Goal: Task Accomplishment & Management: Manage account settings

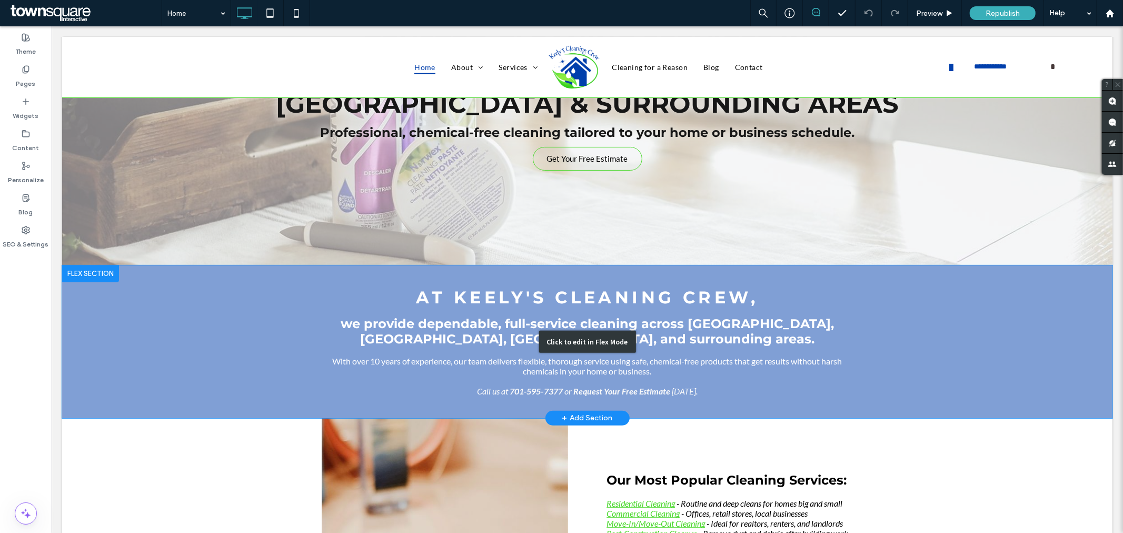
scroll to position [409, 0]
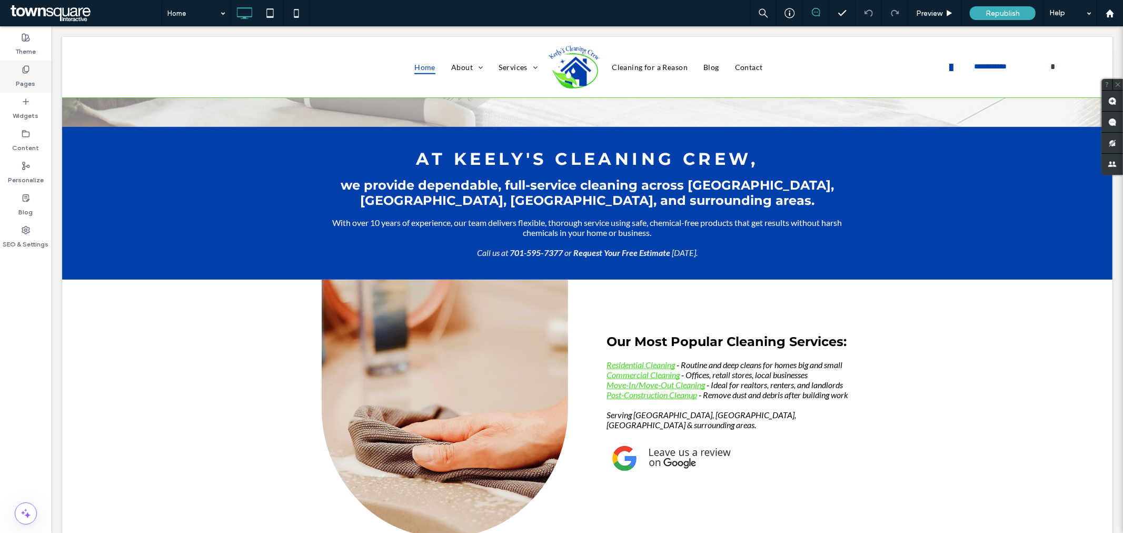
click at [37, 82] on div "Pages" at bounding box center [26, 77] width 52 height 32
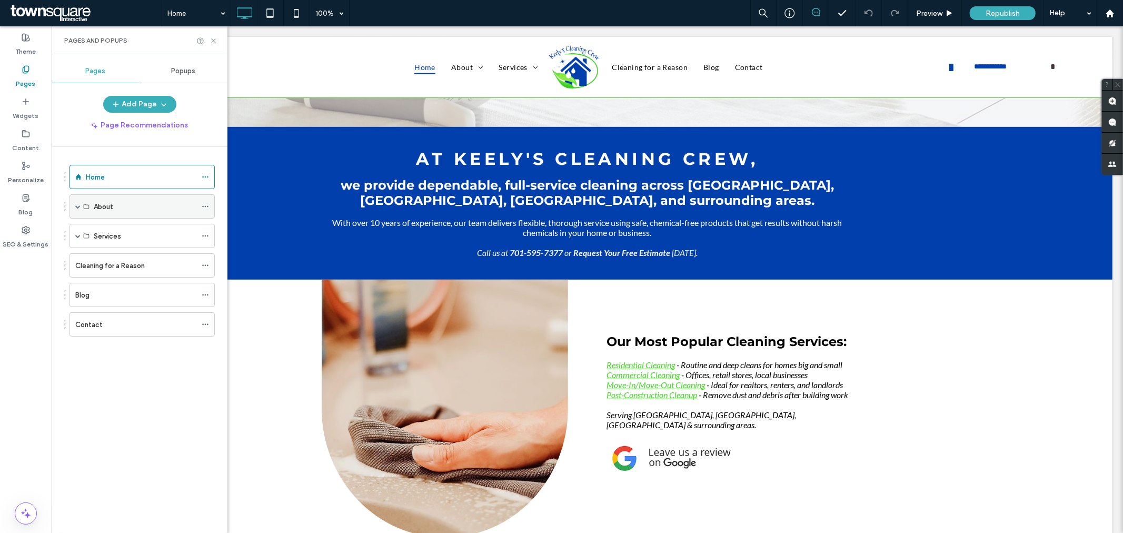
click at [160, 198] on div "About" at bounding box center [145, 206] width 103 height 23
click at [74, 209] on div "About" at bounding box center [142, 206] width 145 height 24
click at [75, 207] on span at bounding box center [77, 206] width 5 height 5
click at [133, 230] on label "About the Team" at bounding box center [120, 231] width 52 height 18
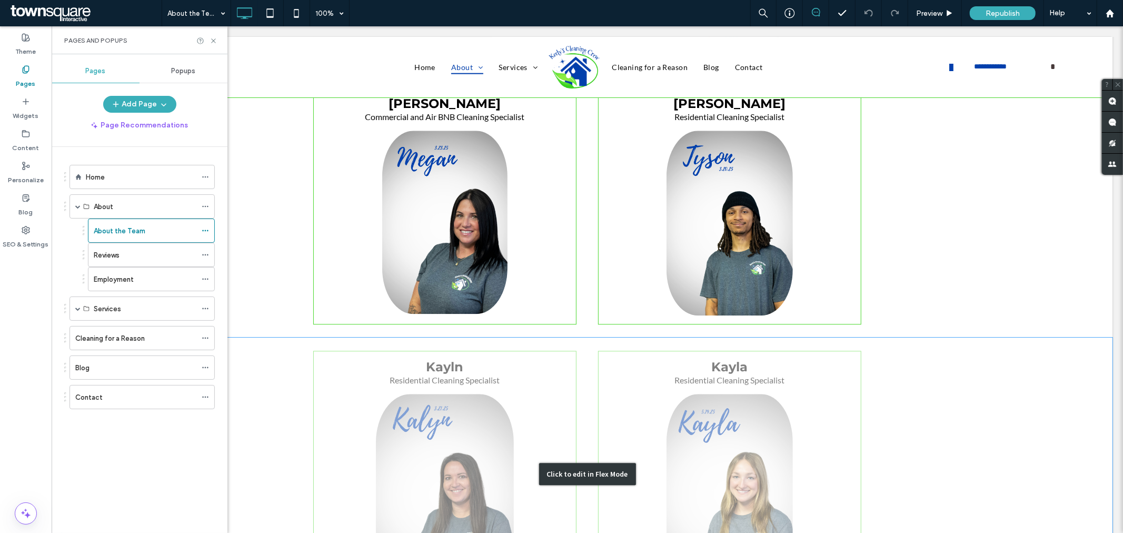
scroll to position [2220, 0]
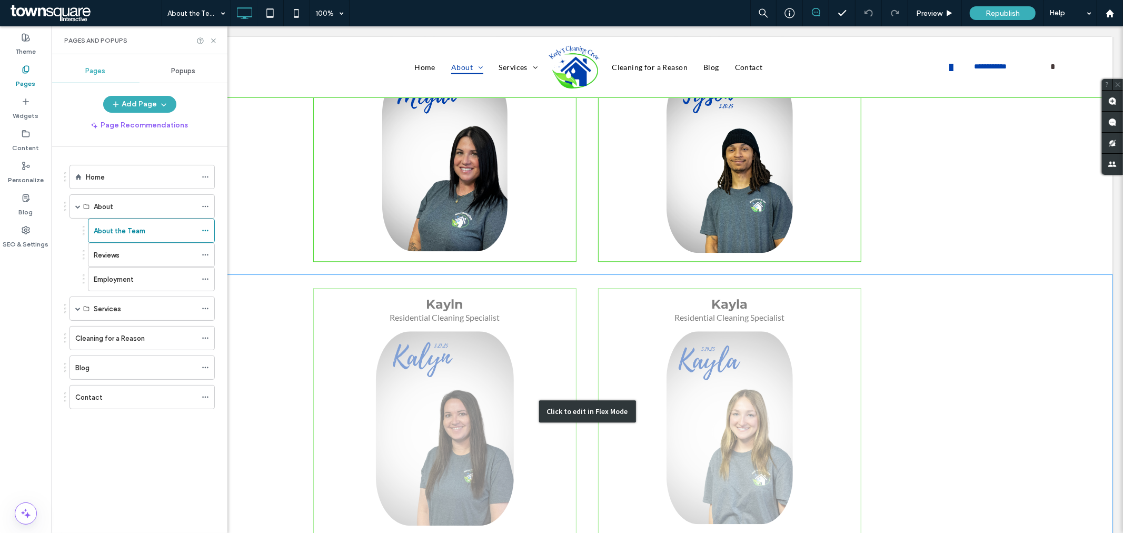
click at [532, 275] on div "Click to edit in Flex Mode" at bounding box center [587, 410] width 1051 height 273
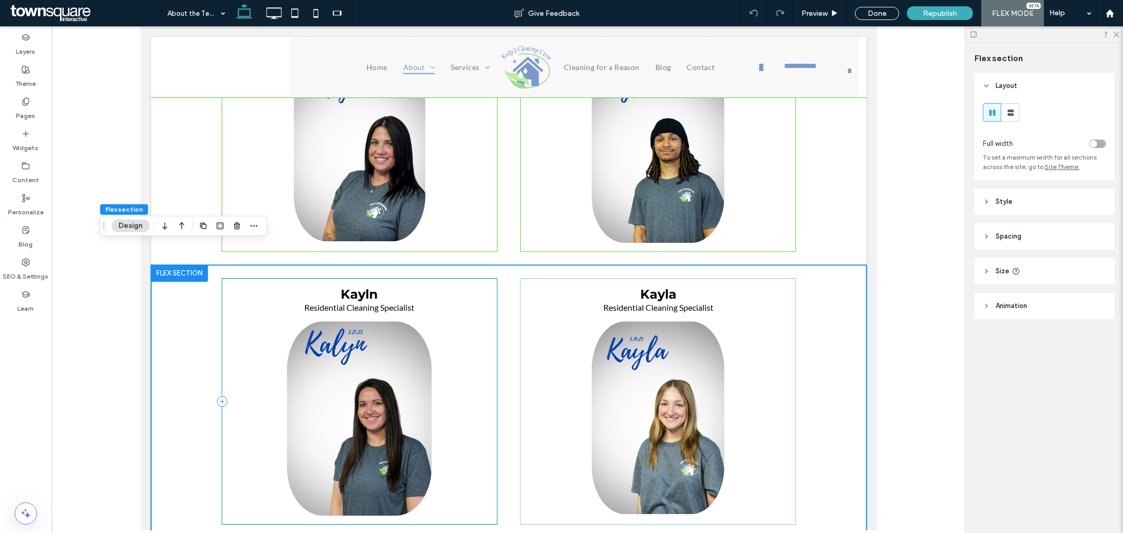
click at [480, 318] on div "Kayln Residential Cleaning Specialist" at bounding box center [359, 401] width 276 height 246
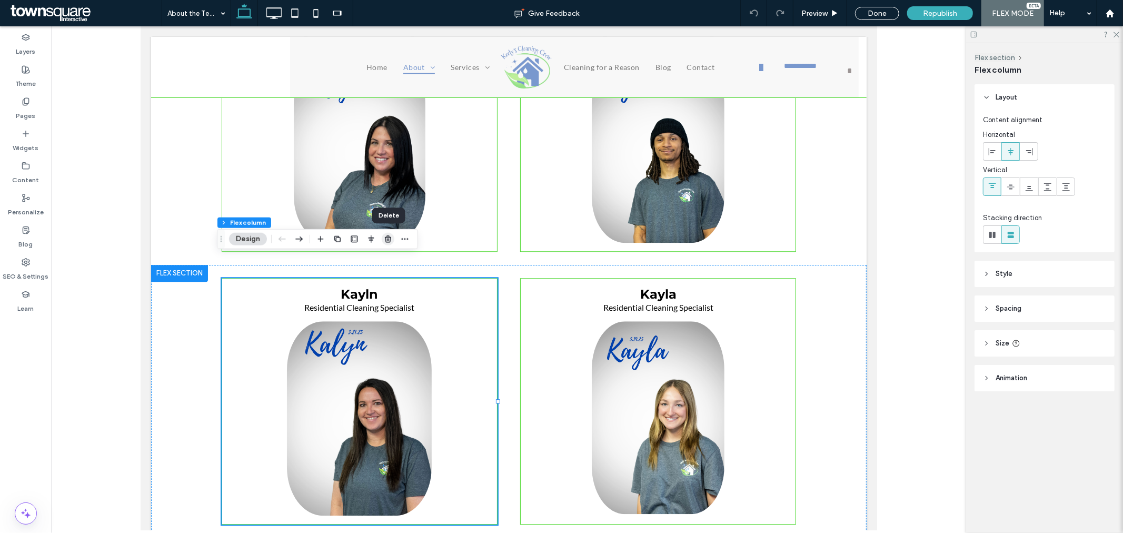
click at [390, 243] on icon "button" at bounding box center [388, 239] width 8 height 8
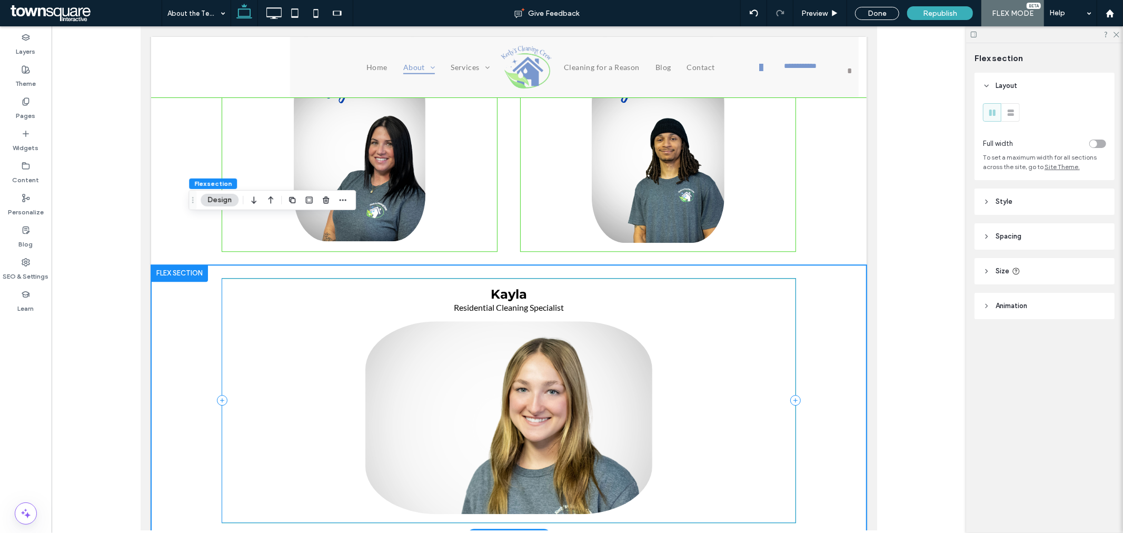
scroll to position [2629, 0]
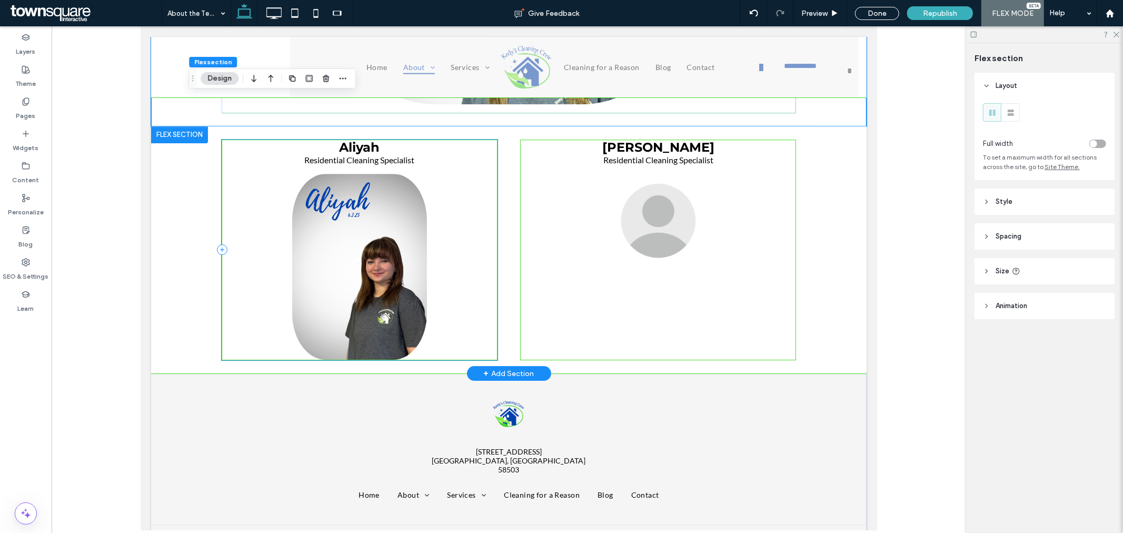
click at [439, 144] on div "Aliyah Residential Cleaning Specialist" at bounding box center [359, 249] width 276 height 221
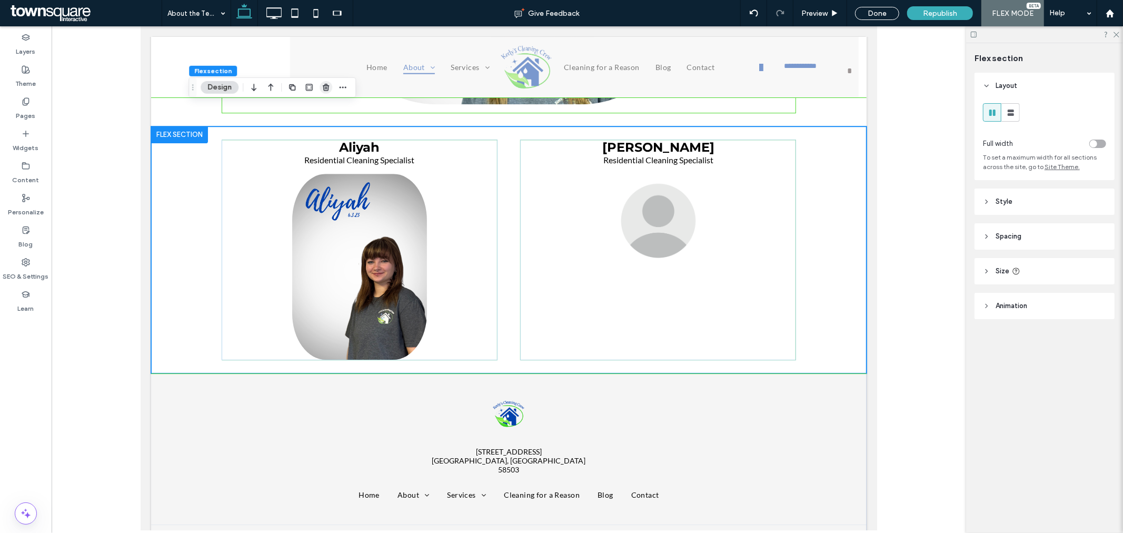
click at [324, 87] on use "button" at bounding box center [326, 87] width 6 height 7
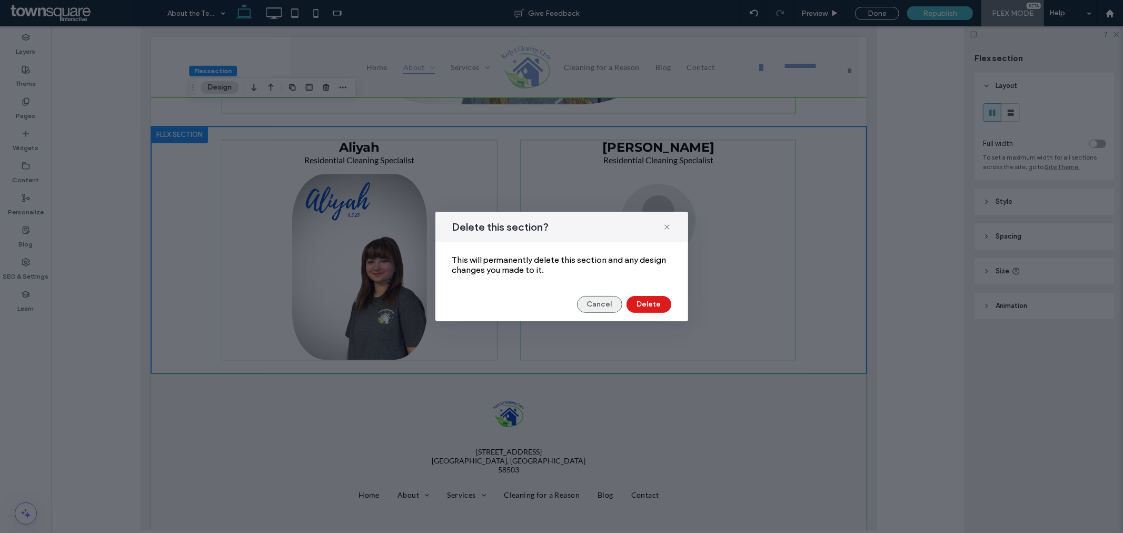
click at [603, 309] on button "Cancel" at bounding box center [599, 304] width 45 height 17
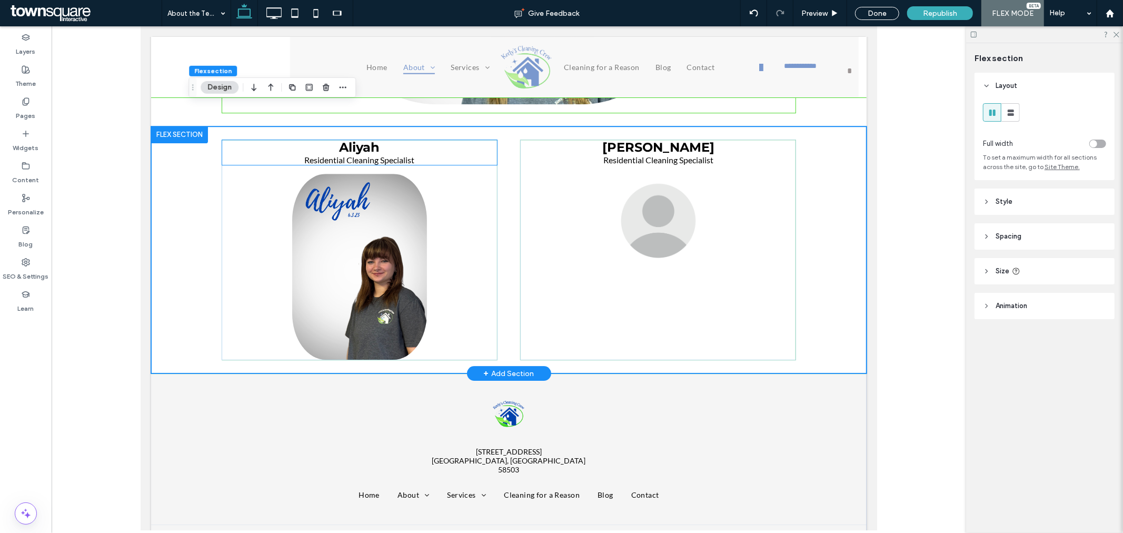
click at [433, 154] on p "Residential Cleaning Specialist" at bounding box center [359, 159] width 275 height 10
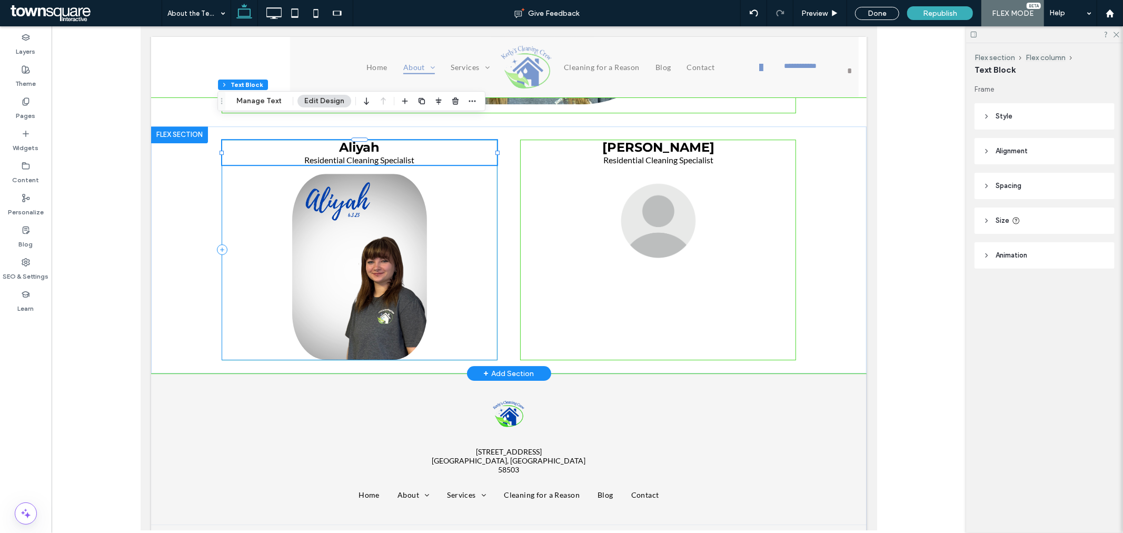
click at [470, 191] on div "Aliyah Residential Cleaning Specialist" at bounding box center [359, 249] width 276 height 221
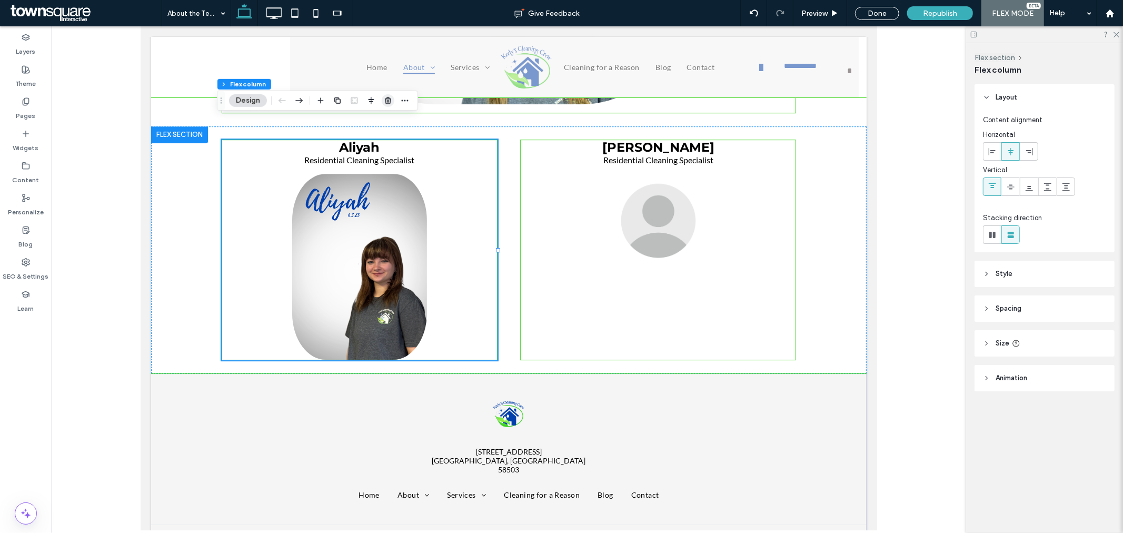
click at [389, 104] on icon "button" at bounding box center [388, 100] width 8 height 8
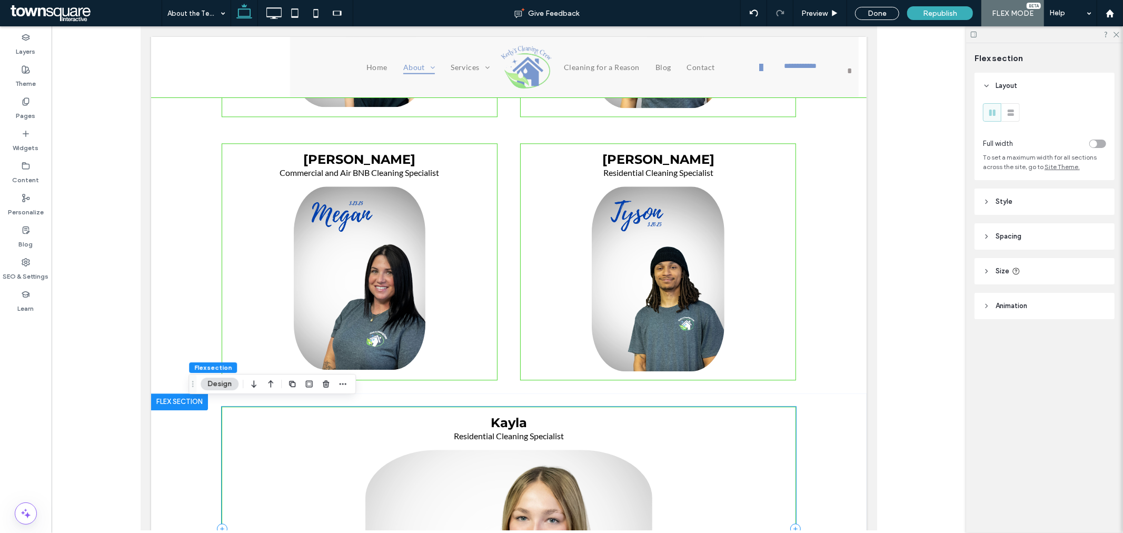
scroll to position [2336, 0]
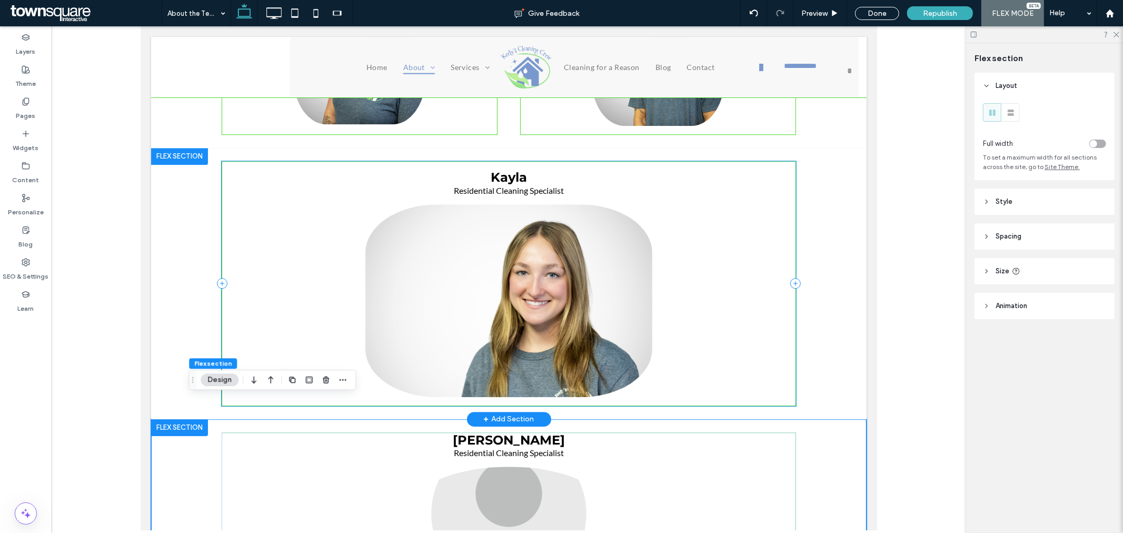
click at [734, 230] on div "Kayla Residential Cleaning Specialist" at bounding box center [508, 283] width 575 height 245
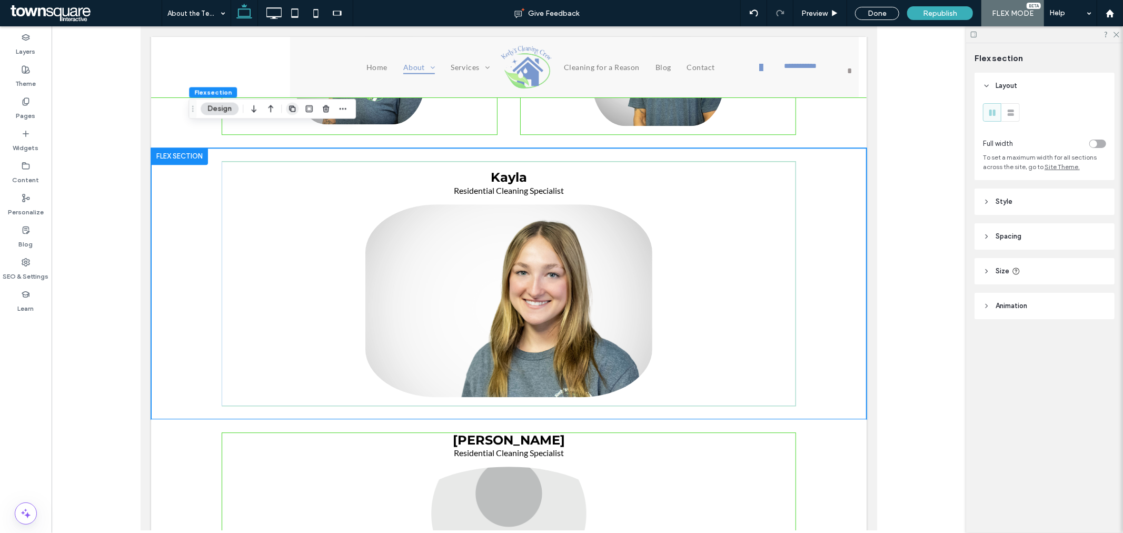
click at [295, 111] on icon "button" at bounding box center [292, 109] width 8 height 8
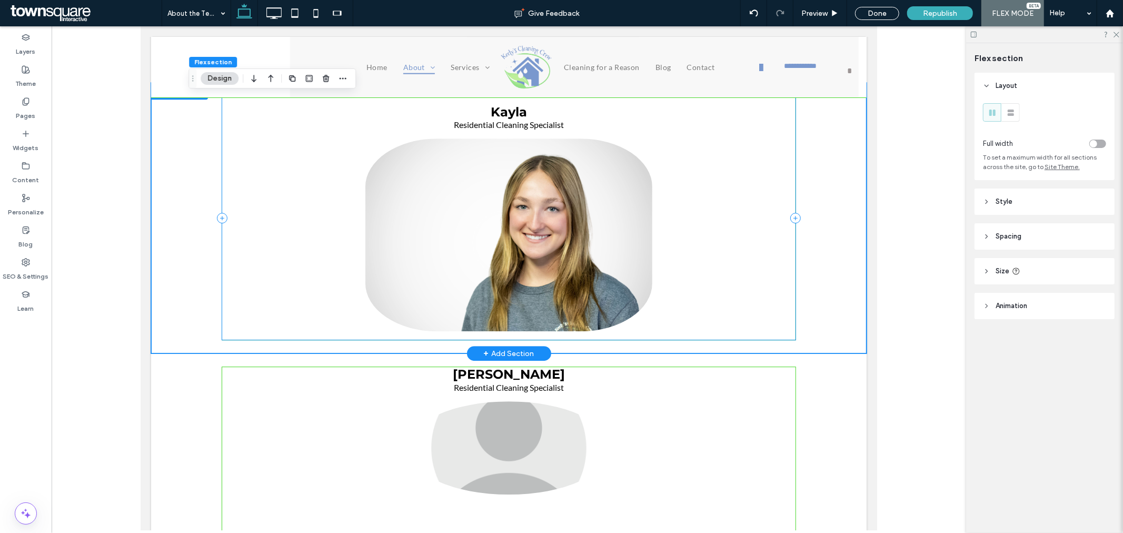
scroll to position [2407, 0]
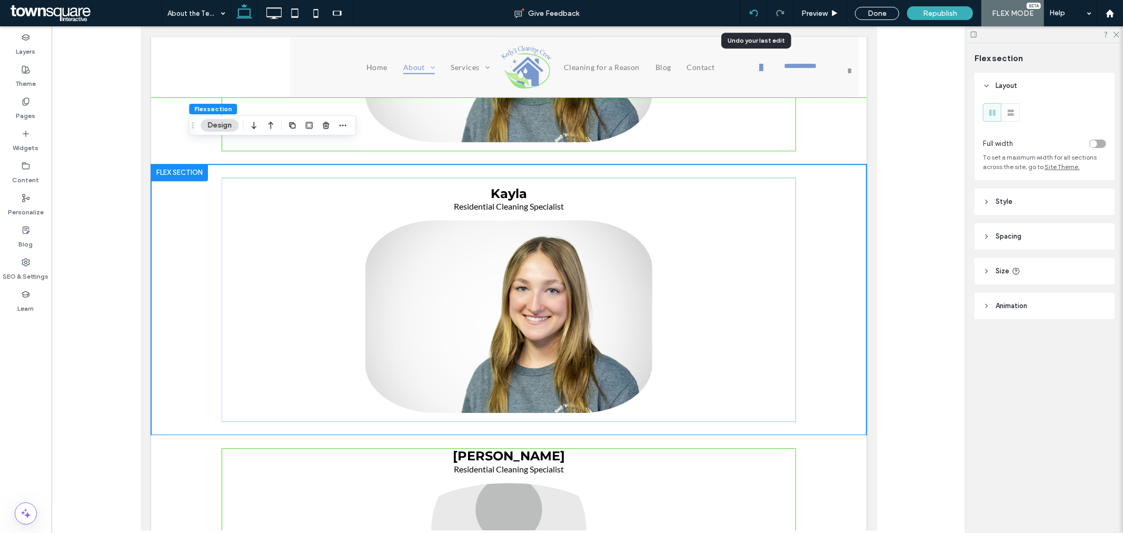
click at [749, 14] on div at bounding box center [754, 13] width 26 height 8
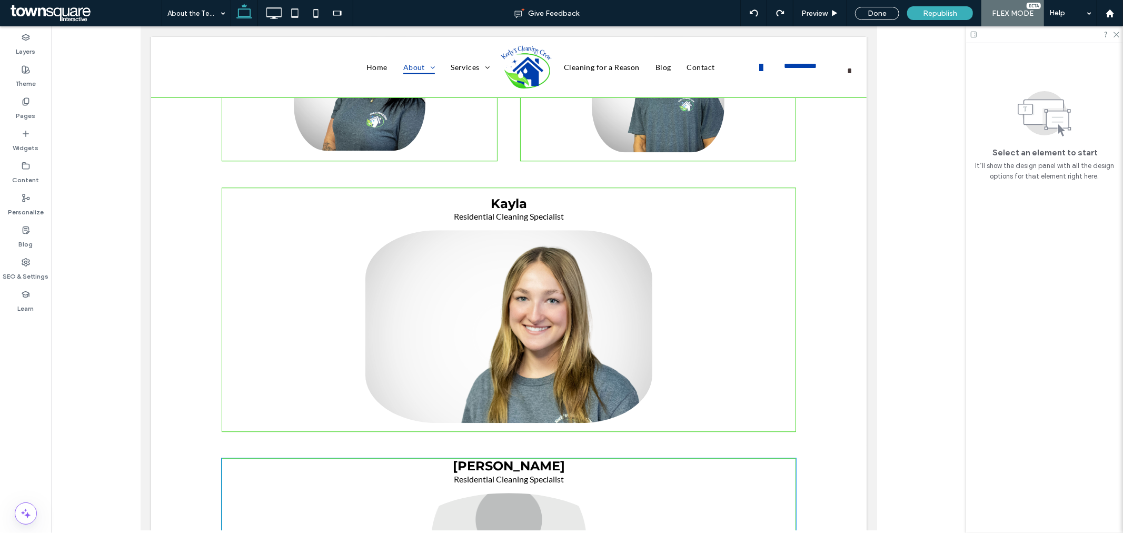
scroll to position [2308, 0]
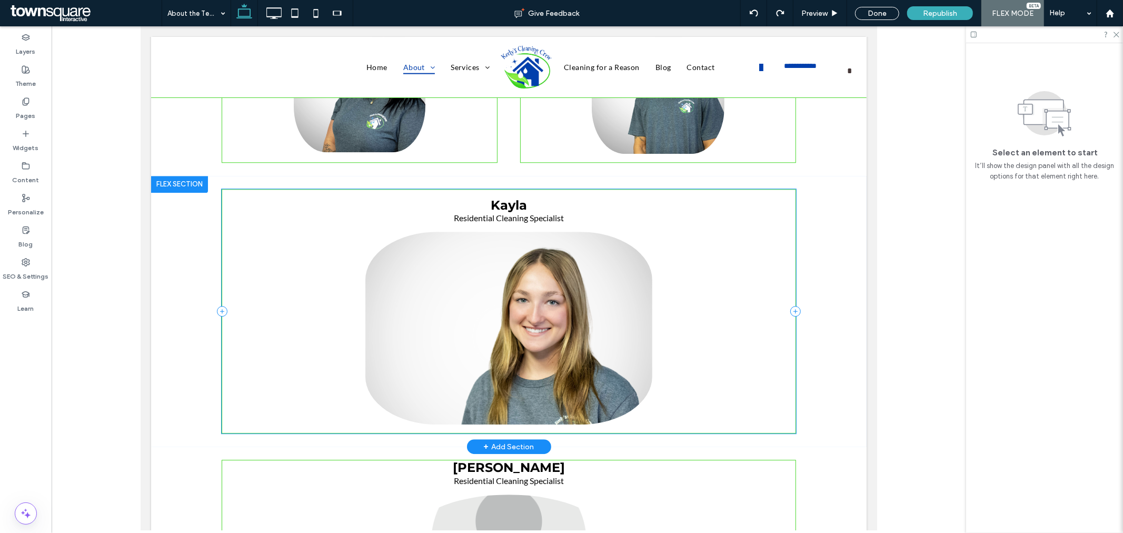
click at [726, 241] on div "Kayla Residential Cleaning Specialist" at bounding box center [508, 311] width 575 height 245
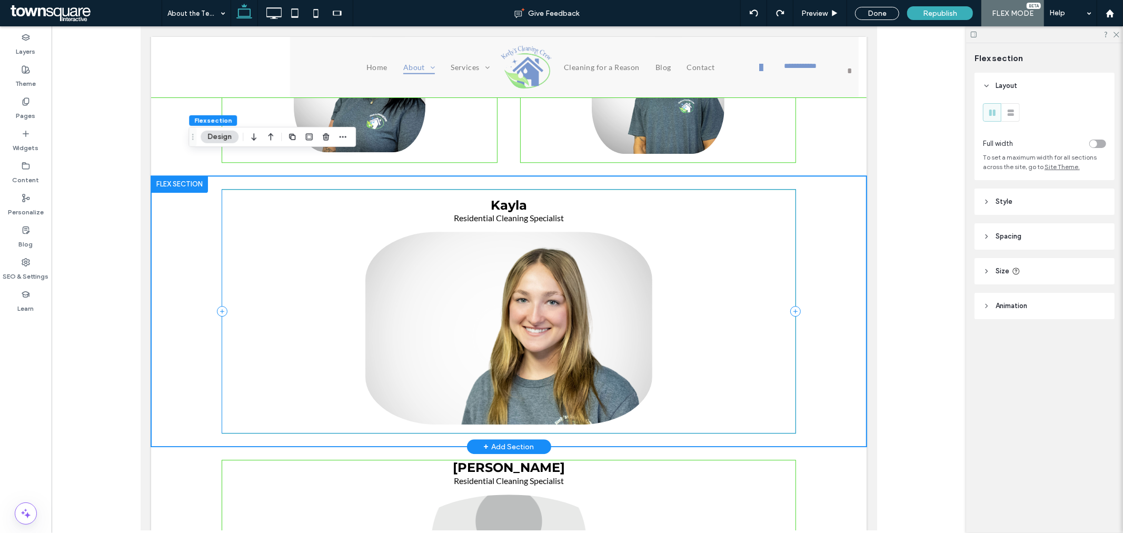
click at [302, 246] on div "Kayla Residential Cleaning Specialist" at bounding box center [508, 311] width 575 height 245
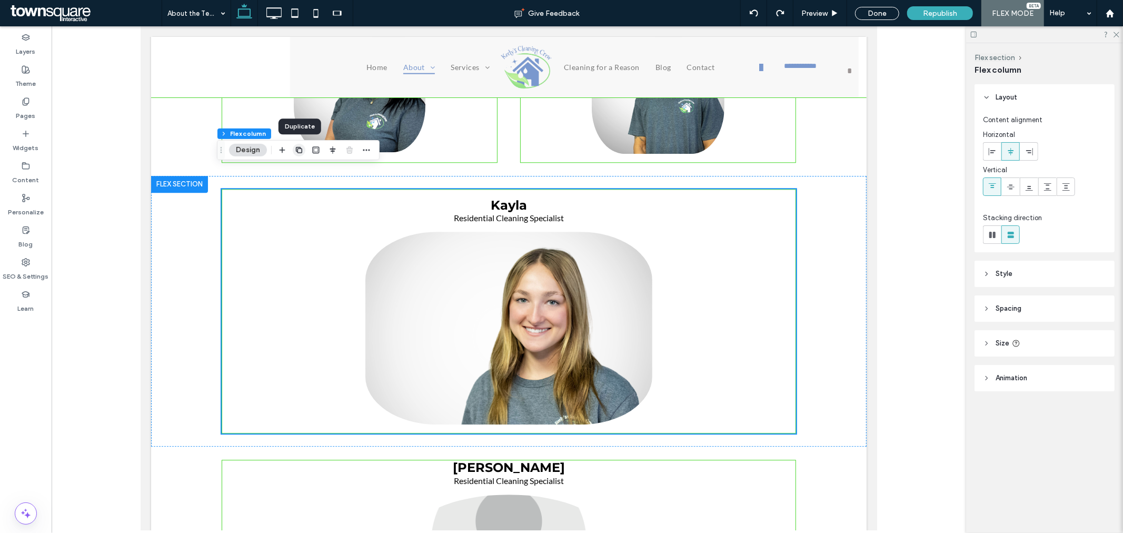
click at [302, 152] on use "button" at bounding box center [299, 150] width 6 height 6
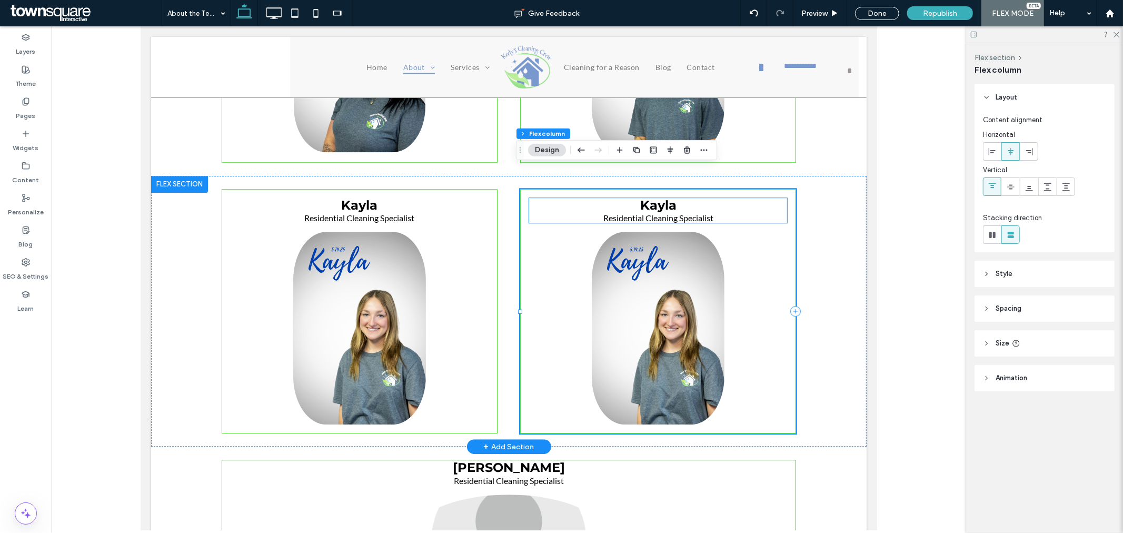
click at [661, 197] on span "Kayla" at bounding box center [658, 204] width 36 height 15
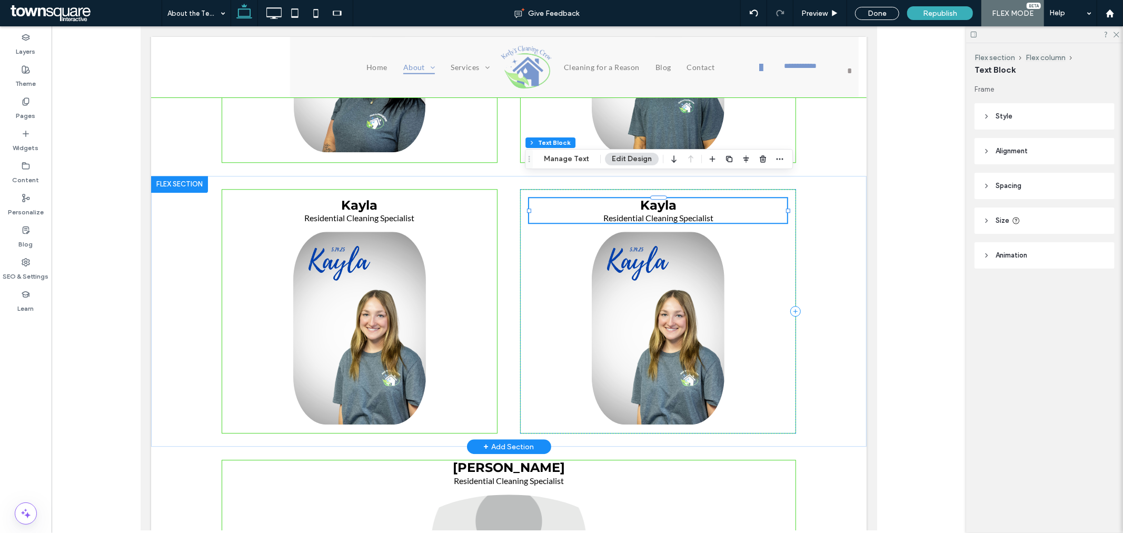
click at [656, 197] on span "Kayla" at bounding box center [658, 204] width 36 height 15
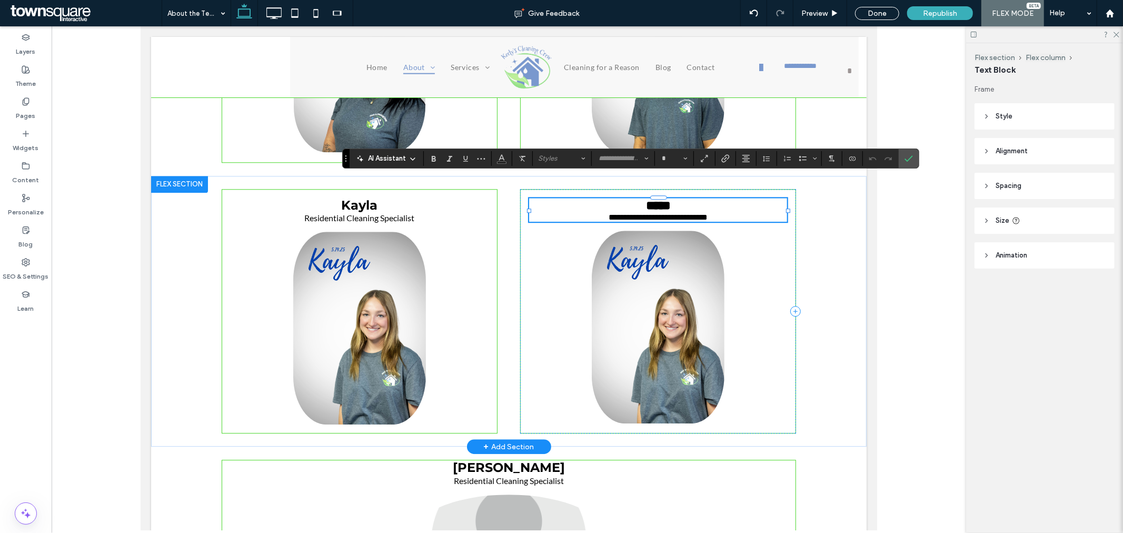
click at [665, 199] on span "*****" at bounding box center [658, 205] width 25 height 13
type input "**********"
type input "**"
click at [662, 199] on span "*****" at bounding box center [658, 205] width 25 height 13
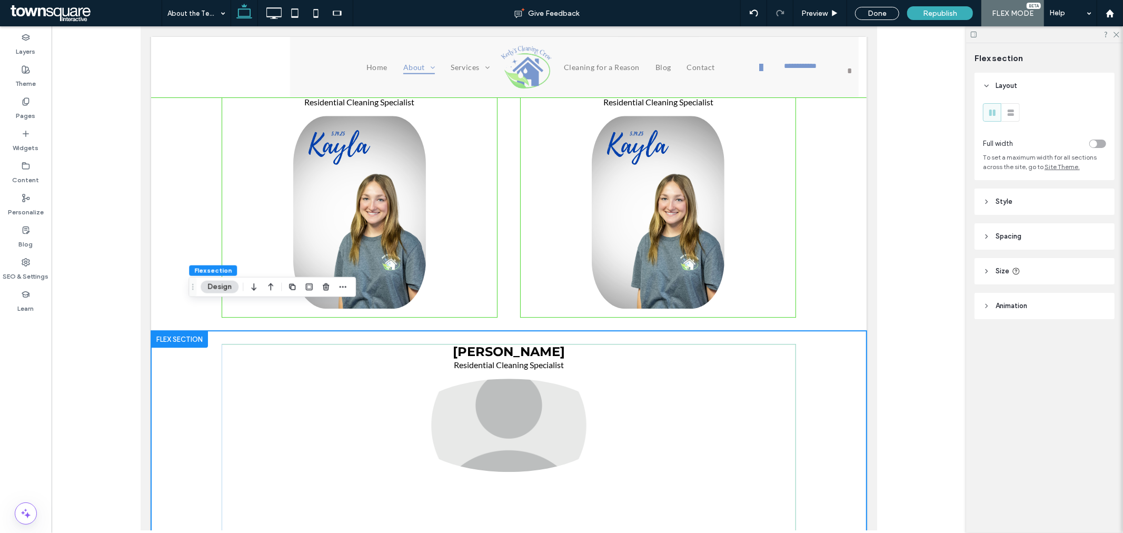
scroll to position [2431, 0]
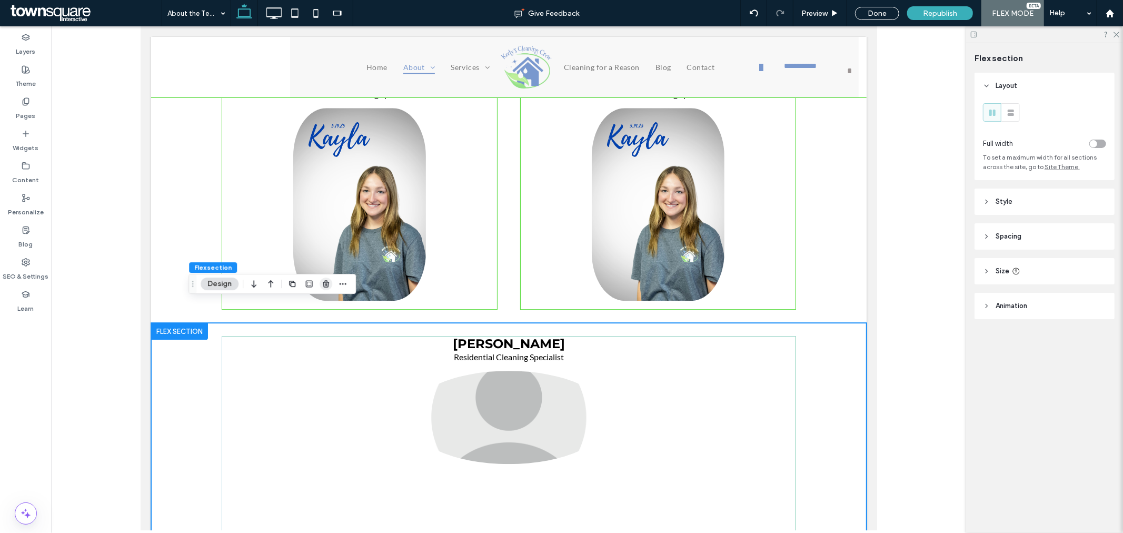
click at [327, 282] on icon "button" at bounding box center [326, 284] width 8 height 8
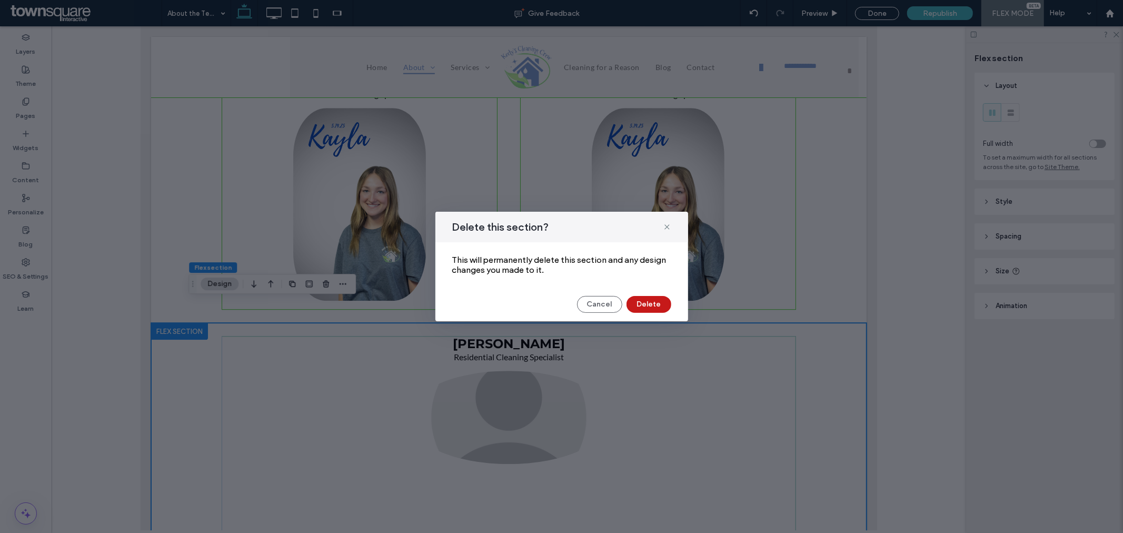
drag, startPoint x: 660, startPoint y: 307, endPoint x: 655, endPoint y: 304, distance: 5.4
click at [660, 307] on button "Delete" at bounding box center [649, 304] width 45 height 17
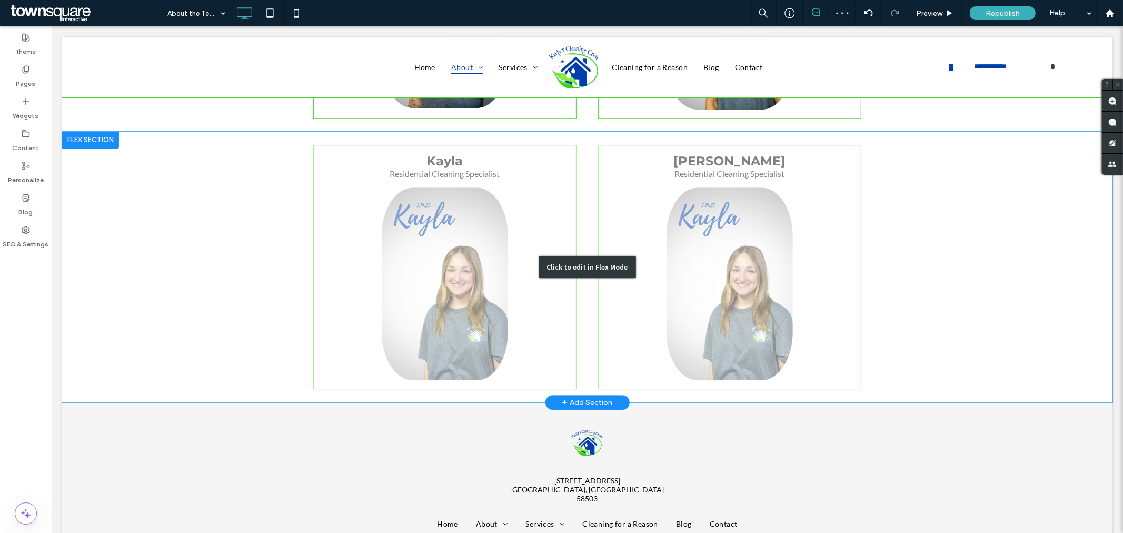
scroll to position [2251, 0]
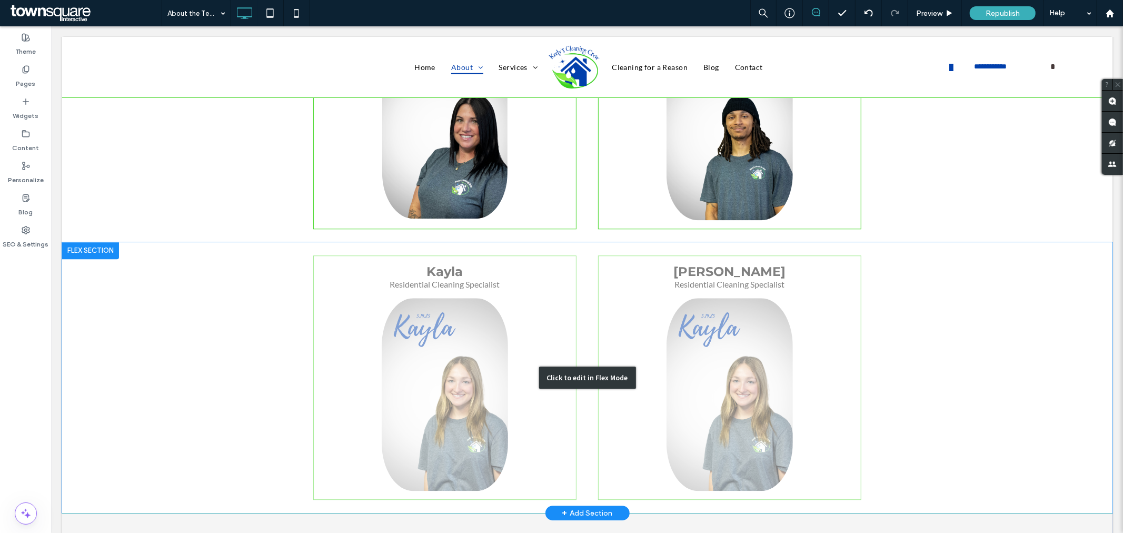
click at [766, 296] on div "Click to edit in Flex Mode" at bounding box center [587, 377] width 1051 height 271
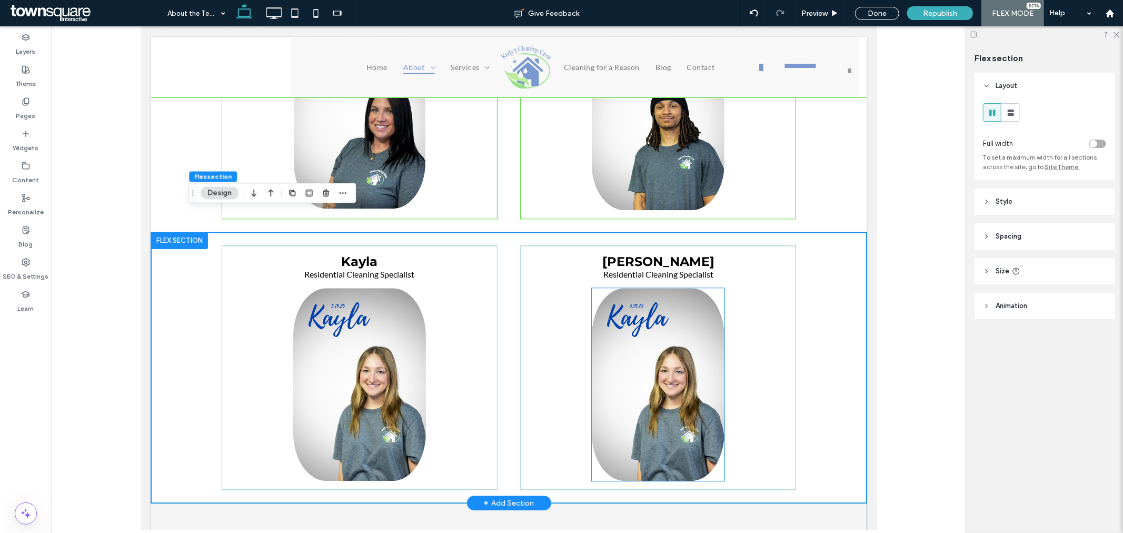
click at [652, 335] on img at bounding box center [657, 384] width 133 height 193
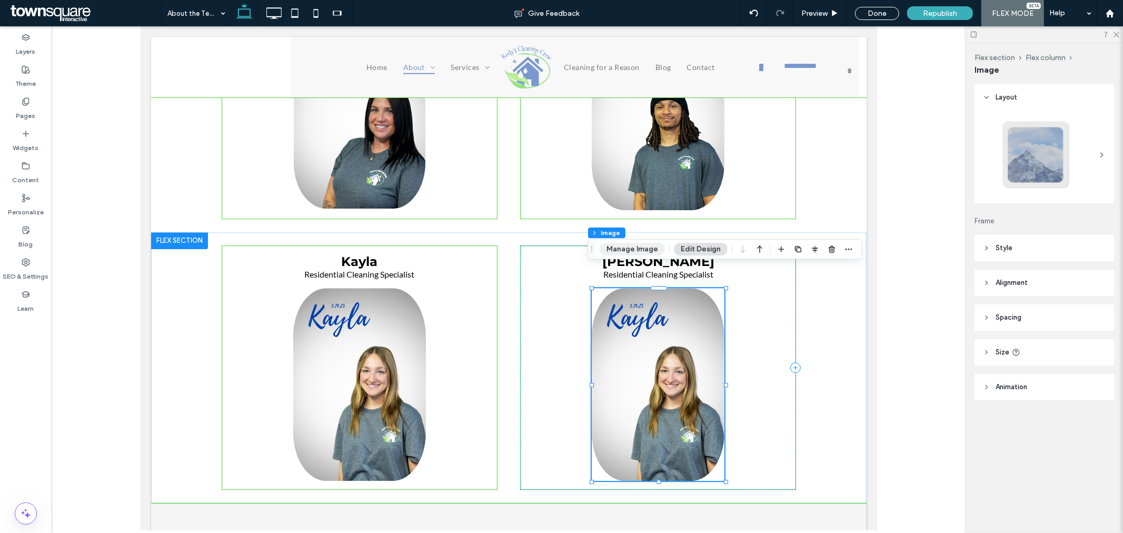
click at [639, 249] on button "Manage Image" at bounding box center [632, 249] width 65 height 13
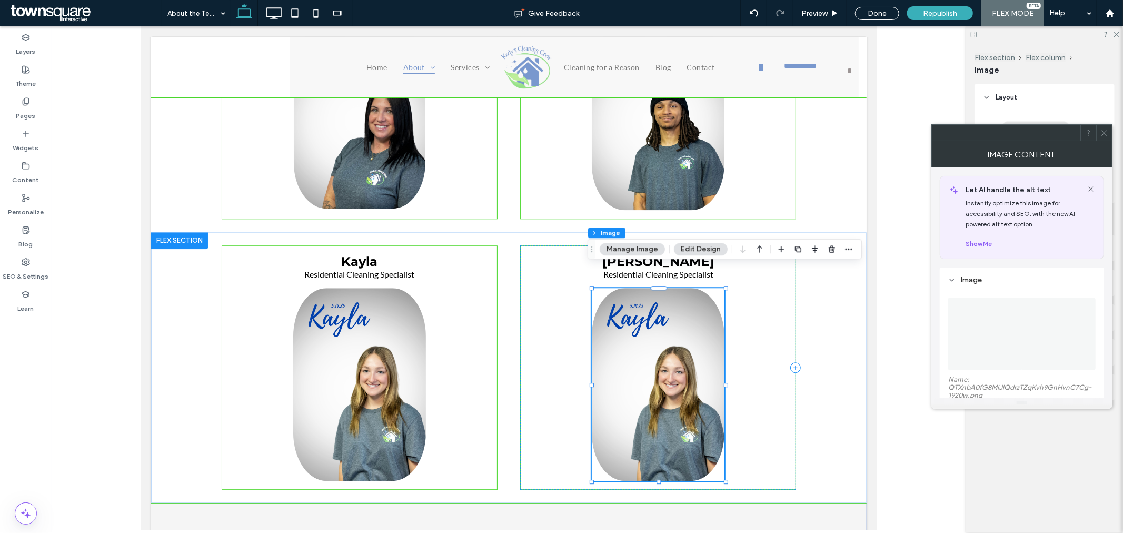
scroll to position [58, 0]
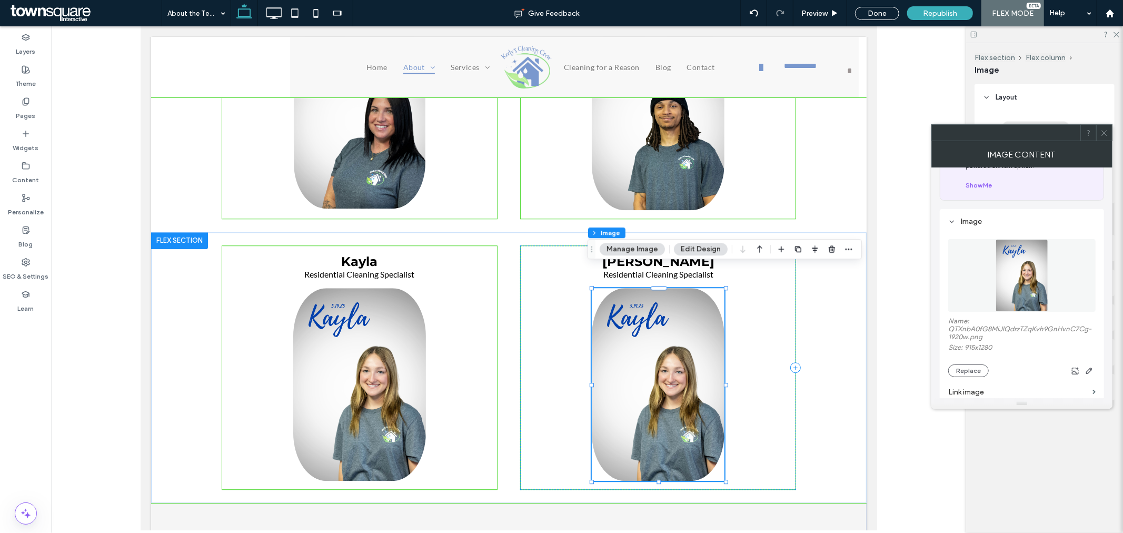
click at [1034, 259] on img at bounding box center [1022, 275] width 52 height 73
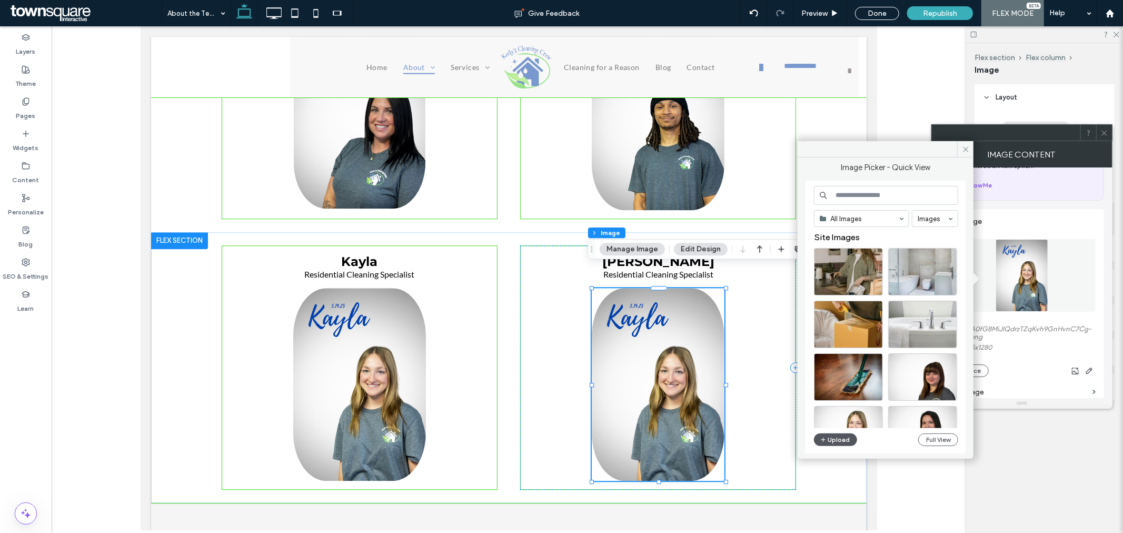
click at [841, 440] on button "Upload" at bounding box center [835, 439] width 43 height 13
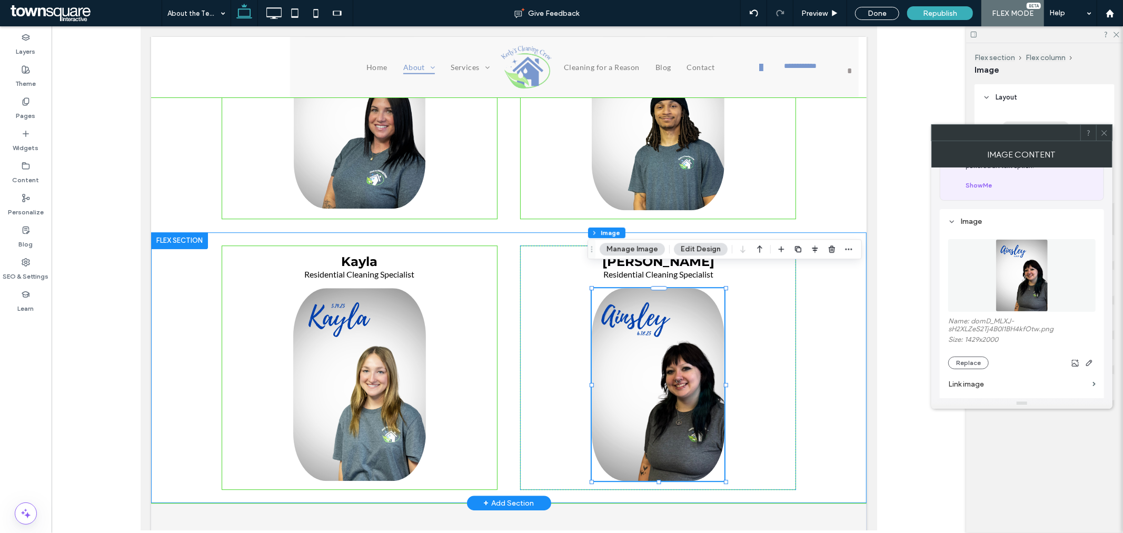
click at [815, 339] on div "Kayla Residential Cleaning Specialist Ainsley Residential Cleaning Specialist" at bounding box center [509, 367] width 632 height 271
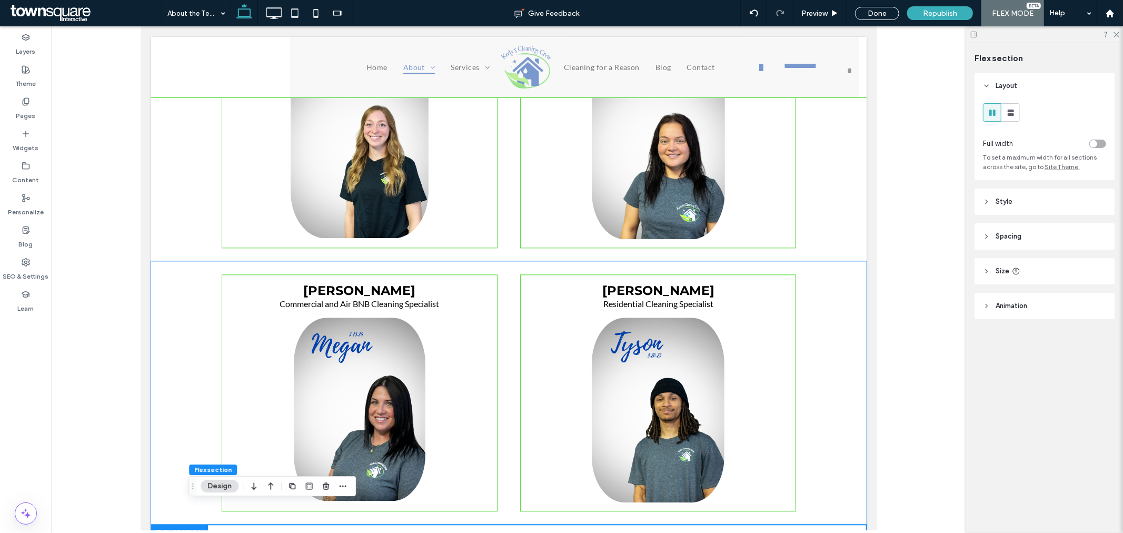
scroll to position [1725, 0]
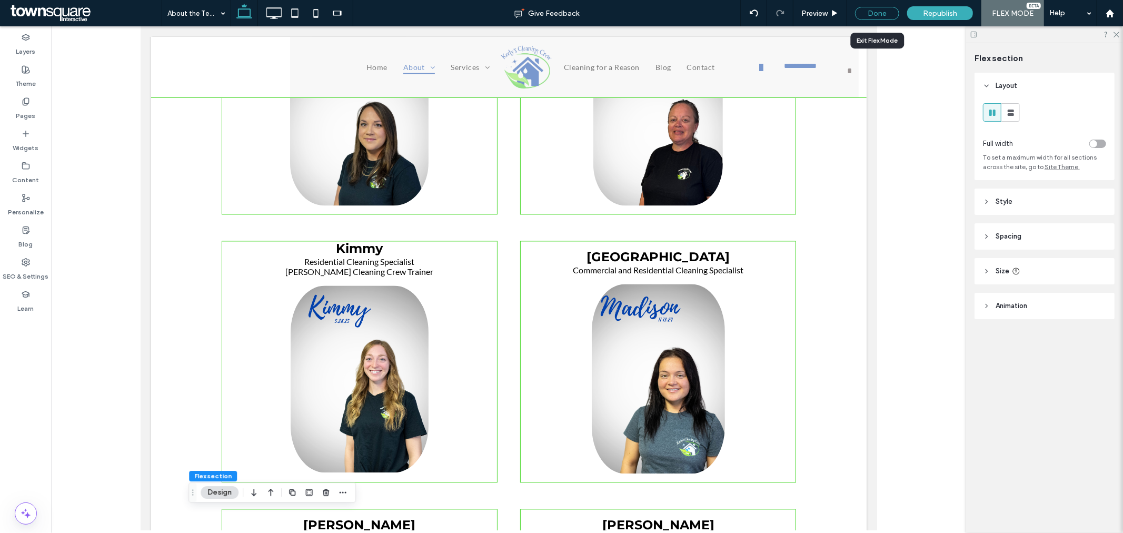
click at [875, 11] on div "Done" at bounding box center [877, 13] width 44 height 13
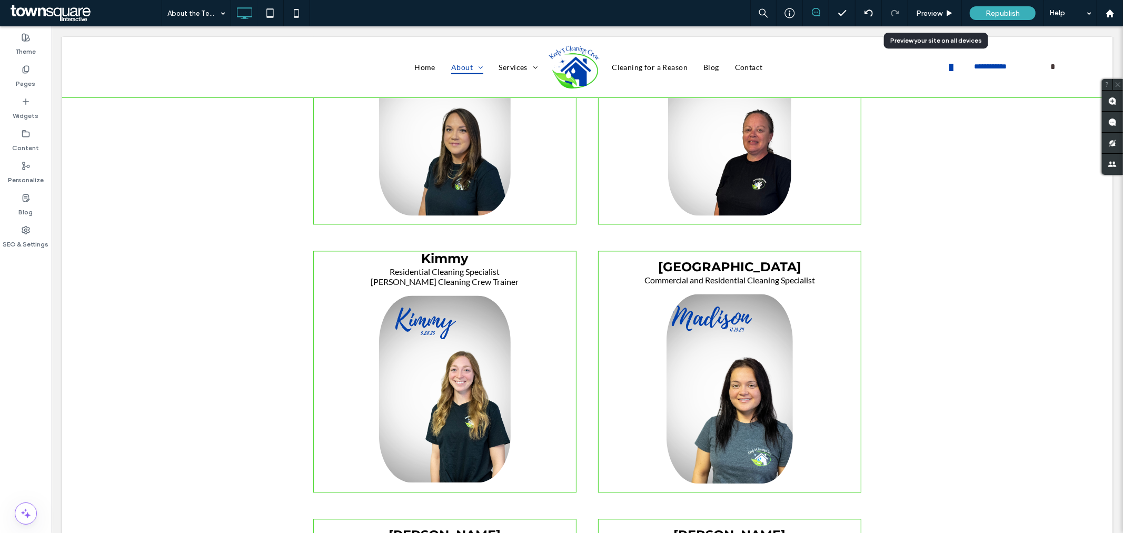
click at [944, 14] on div "Preview" at bounding box center [934, 13] width 53 height 9
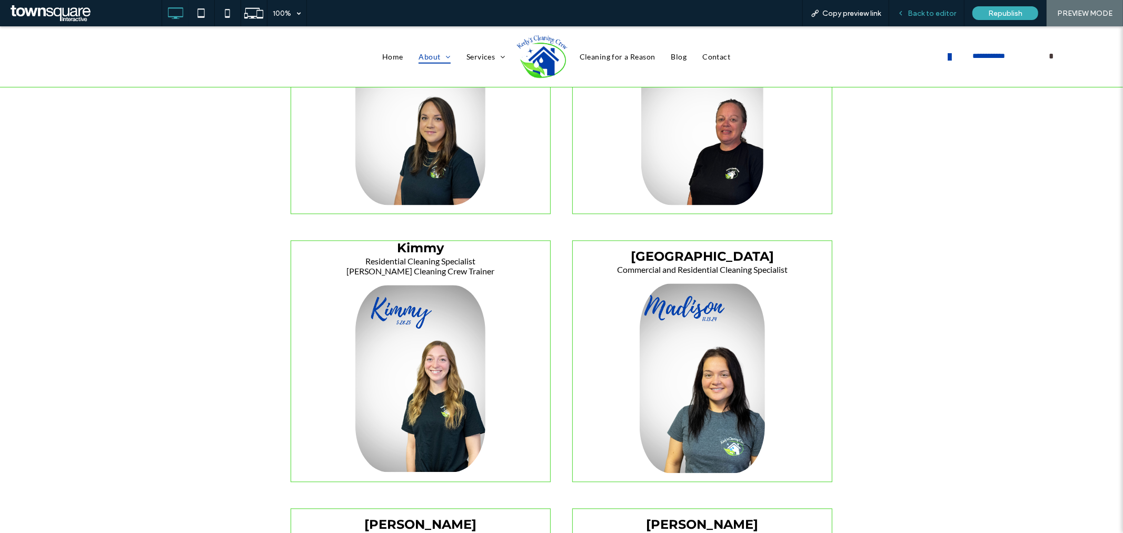
click at [944, 14] on span "Back to editor" at bounding box center [932, 13] width 48 height 9
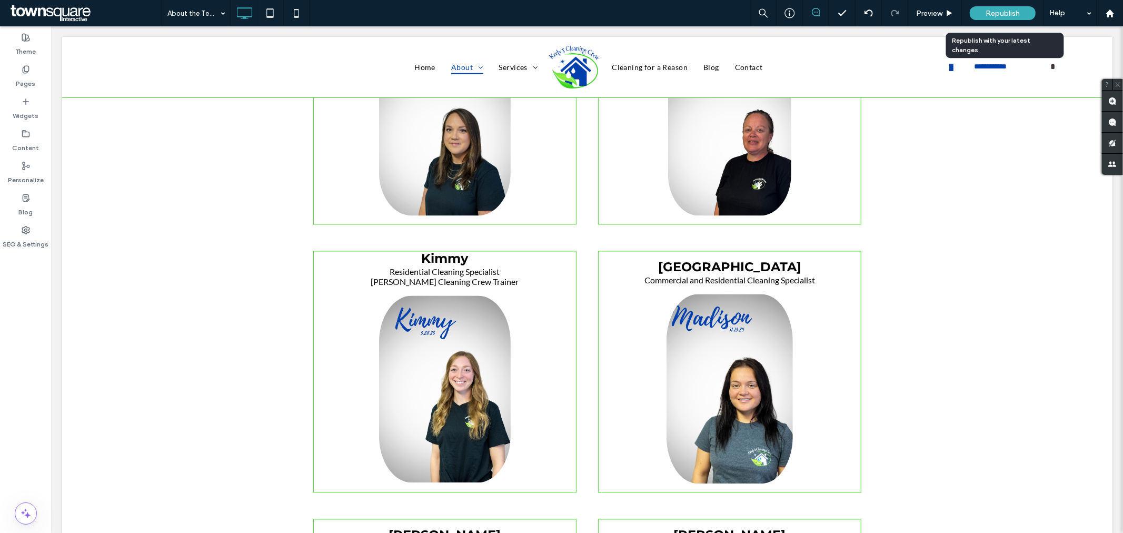
click at [985, 11] on div "Republish" at bounding box center [1003, 13] width 66 height 14
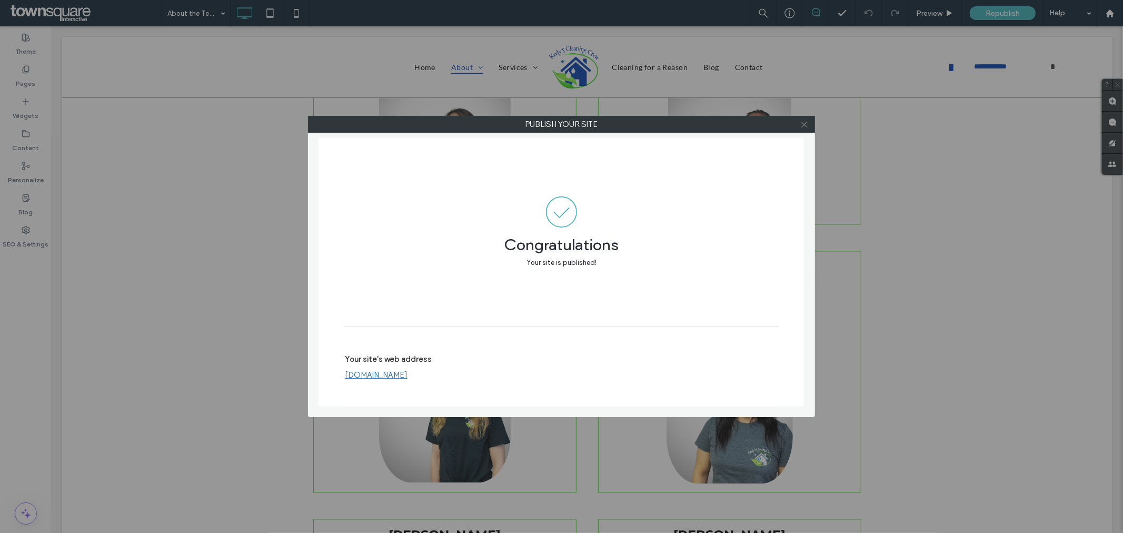
click at [806, 125] on icon at bounding box center [804, 125] width 8 height 8
